Goal: Browse casually: Explore the website without a specific task or goal

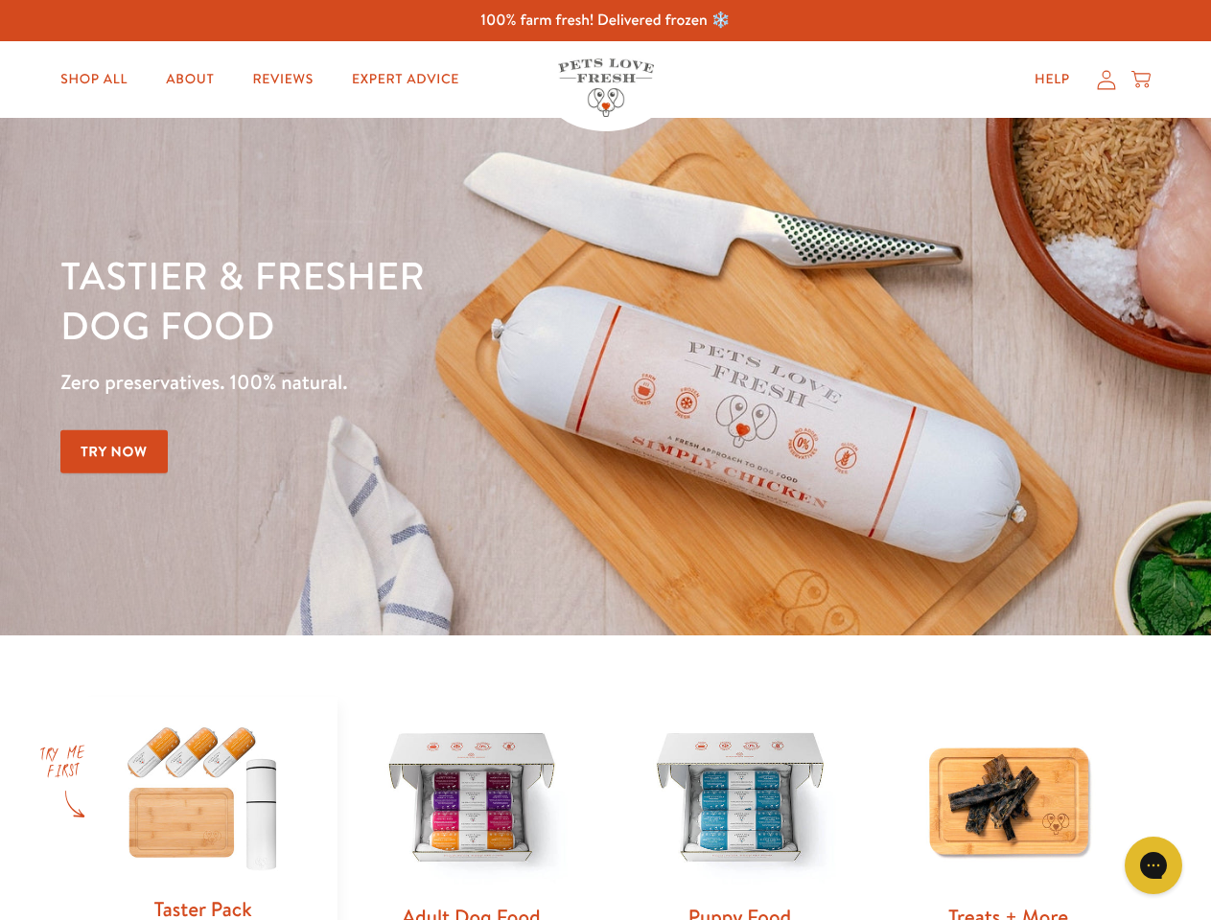
click at [605, 460] on div "Tastier & fresher dog food Zero preservatives. 100% natural. Try Now" at bounding box center [423, 376] width 727 height 253
click at [1153, 865] on icon "Gorgias live chat" at bounding box center [1152, 865] width 18 height 18
